Goal: Check status: Check status

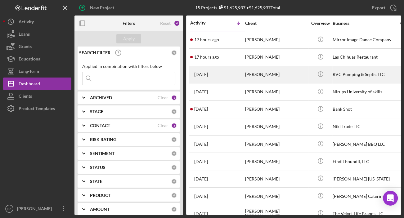
click at [255, 71] on div "[PERSON_NAME]" at bounding box center [276, 74] width 62 height 16
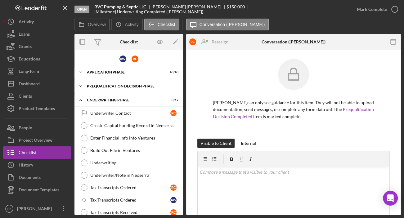
click at [130, 85] on div "Prequalification Decision Phase" at bounding box center [131, 86] width 88 height 4
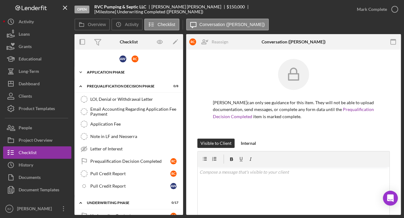
click at [121, 71] on div "Application Phase" at bounding box center [131, 72] width 88 height 4
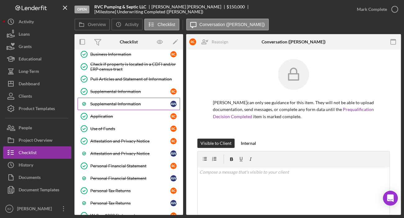
scroll to position [56, 0]
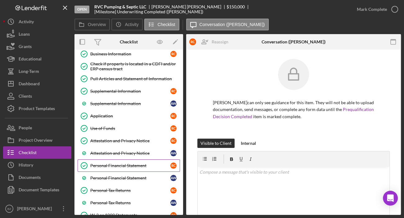
click at [139, 166] on div "Personal Financial Statement" at bounding box center [130, 165] width 80 height 5
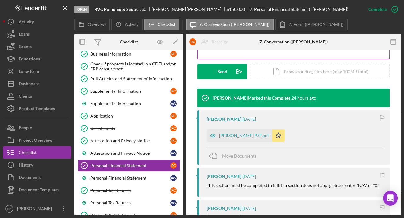
scroll to position [169, 0]
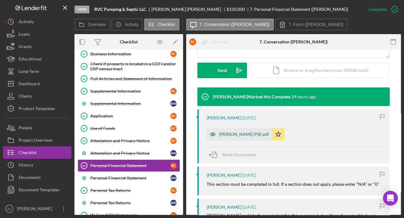
click at [238, 132] on div "[PERSON_NAME] PSF.pdf" at bounding box center [244, 134] width 50 height 5
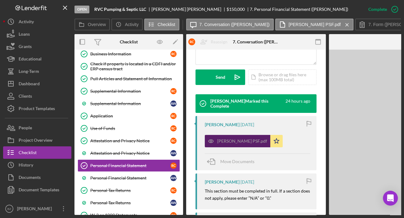
scroll to position [176, 0]
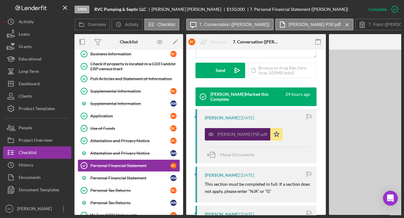
click at [238, 132] on div "[PERSON_NAME] PSF.pdf" at bounding box center [242, 134] width 50 height 5
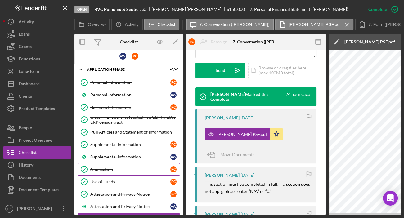
scroll to position [0, 0]
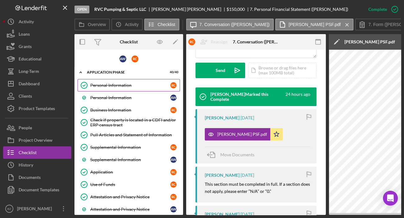
click at [126, 86] on div "Personal Information" at bounding box center [130, 85] width 80 height 5
